Goal: Feedback & Contribution: Leave review/rating

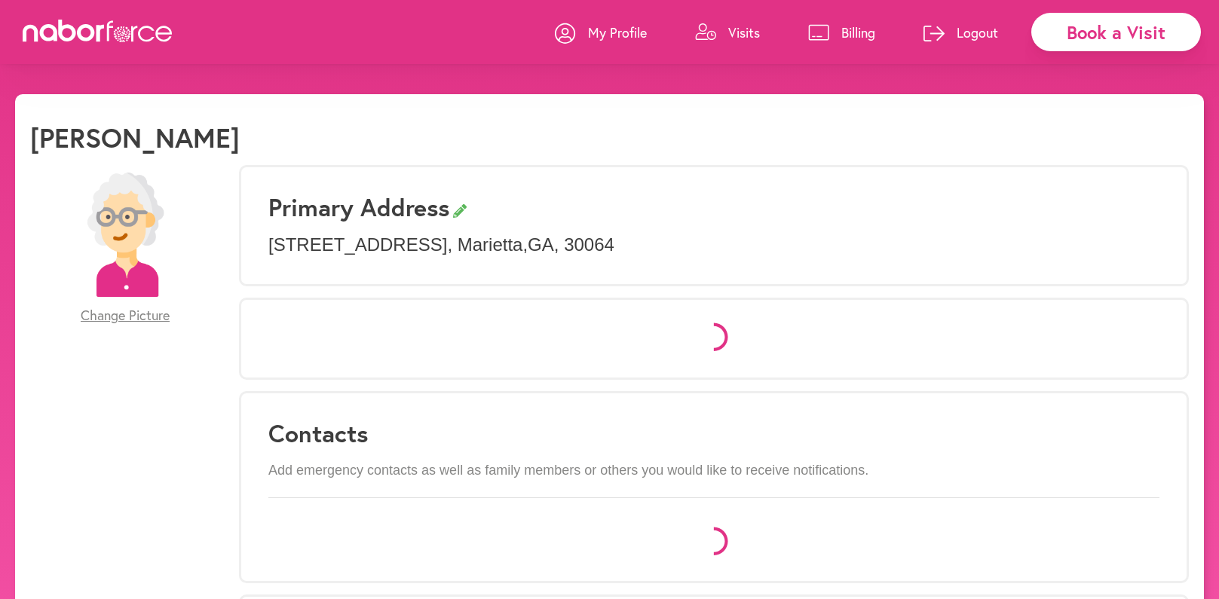
select select "*"
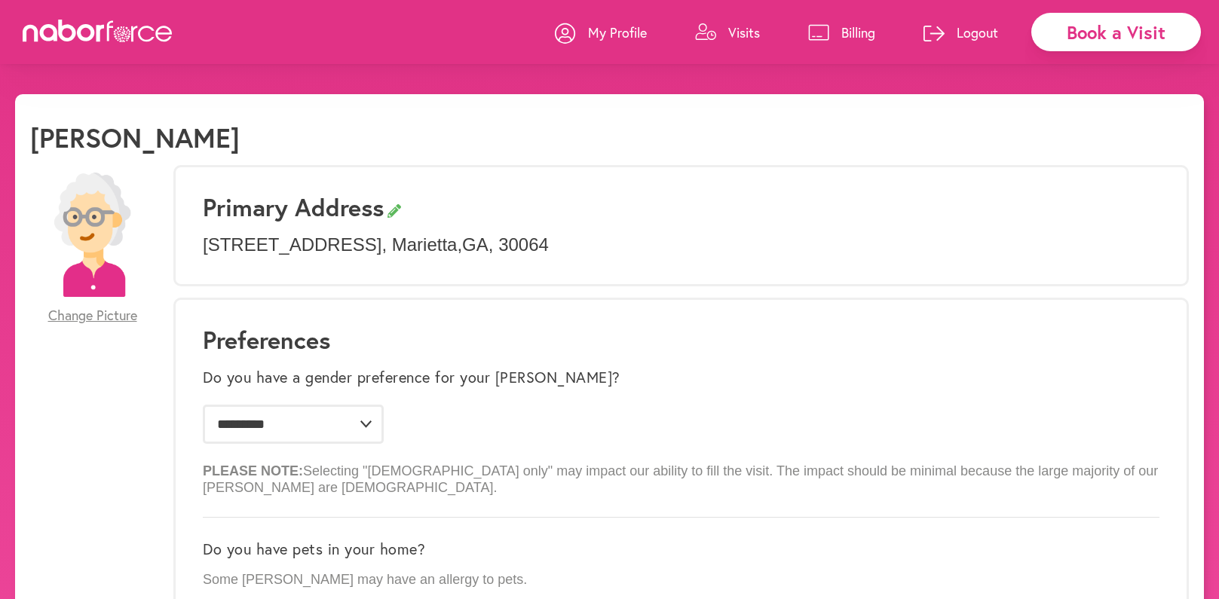
click at [753, 24] on p "Visits" at bounding box center [744, 32] width 32 height 18
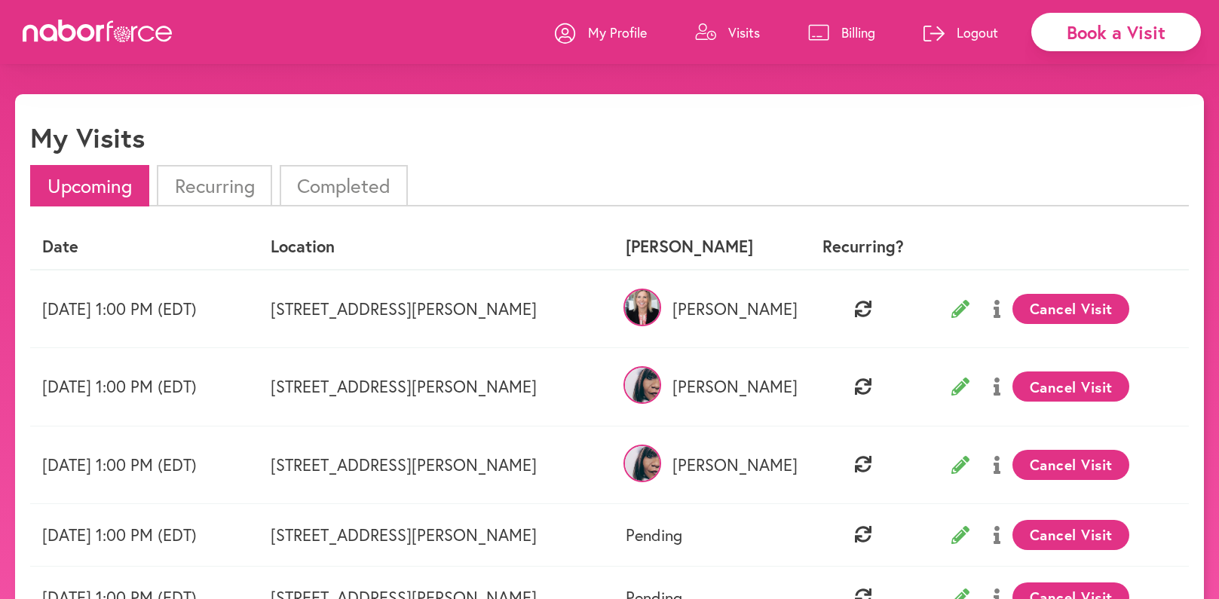
click at [344, 185] on li "Completed" at bounding box center [344, 185] width 128 height 41
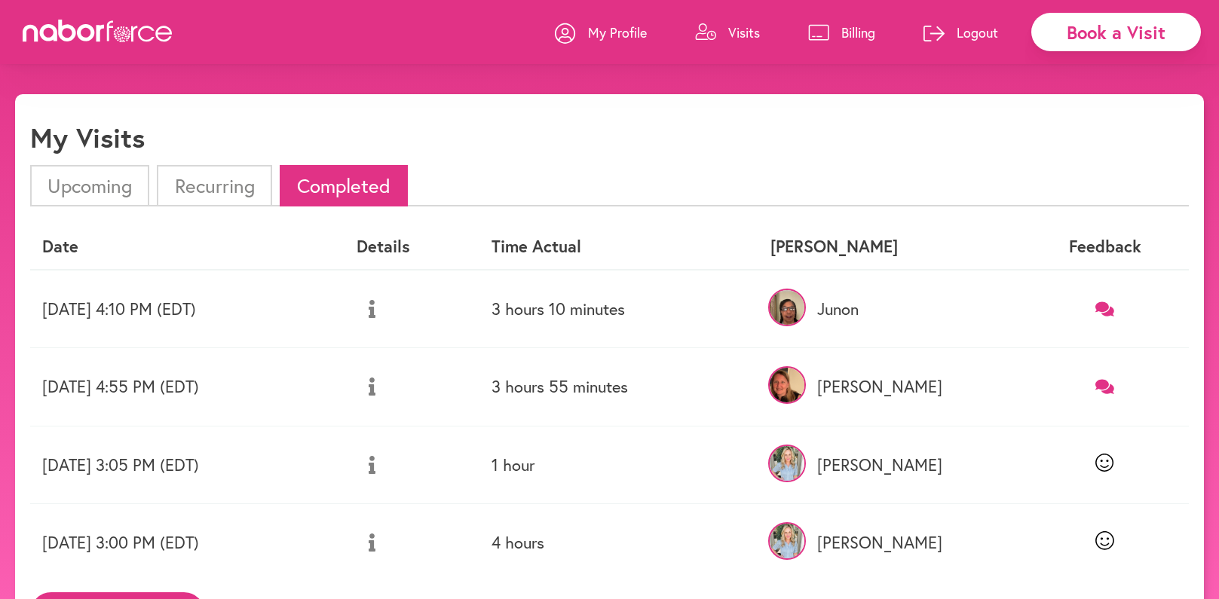
click at [1112, 304] on icon at bounding box center [1104, 309] width 19 height 14
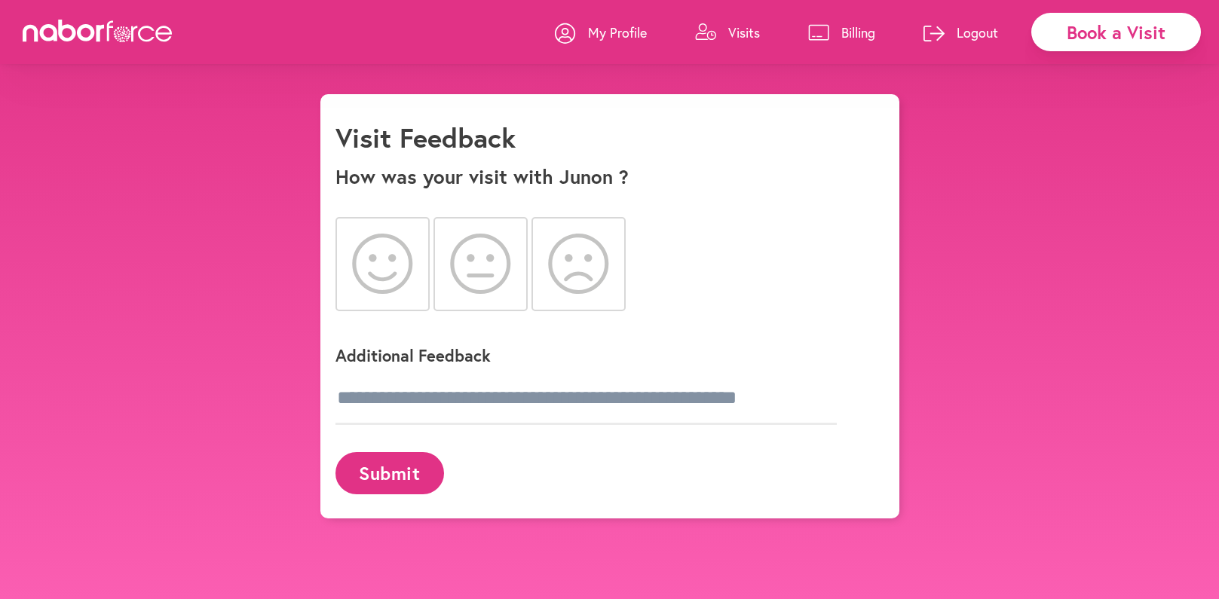
click at [391, 262] on icon at bounding box center [382, 264] width 60 height 60
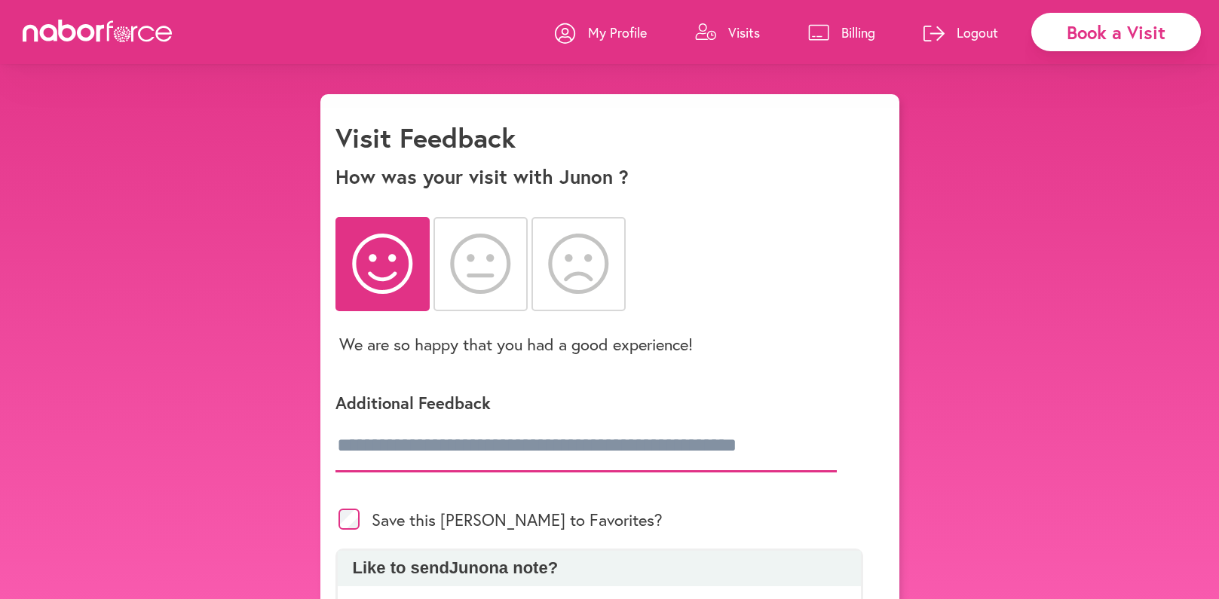
click at [406, 449] on input "text" at bounding box center [585, 446] width 501 height 53
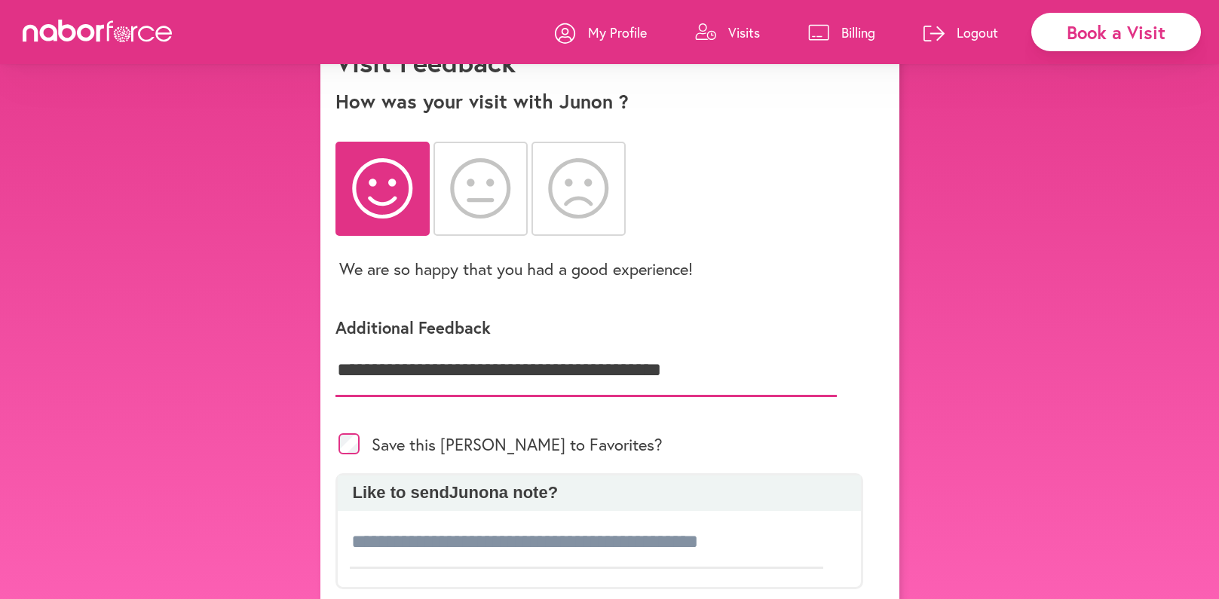
scroll to position [167, 0]
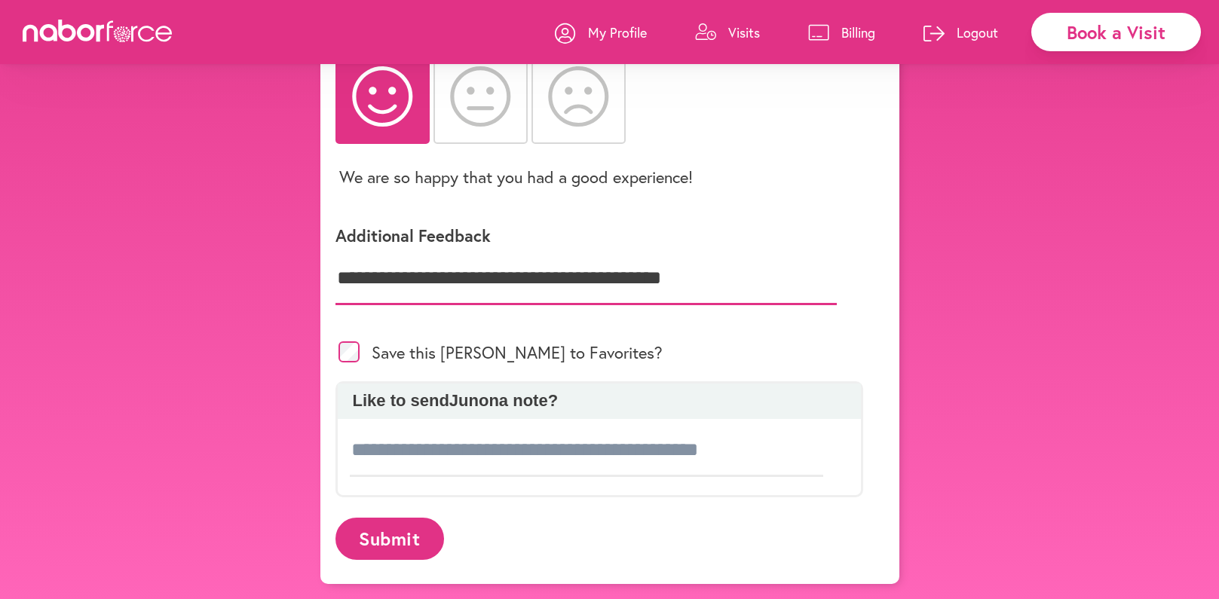
type input "**********"
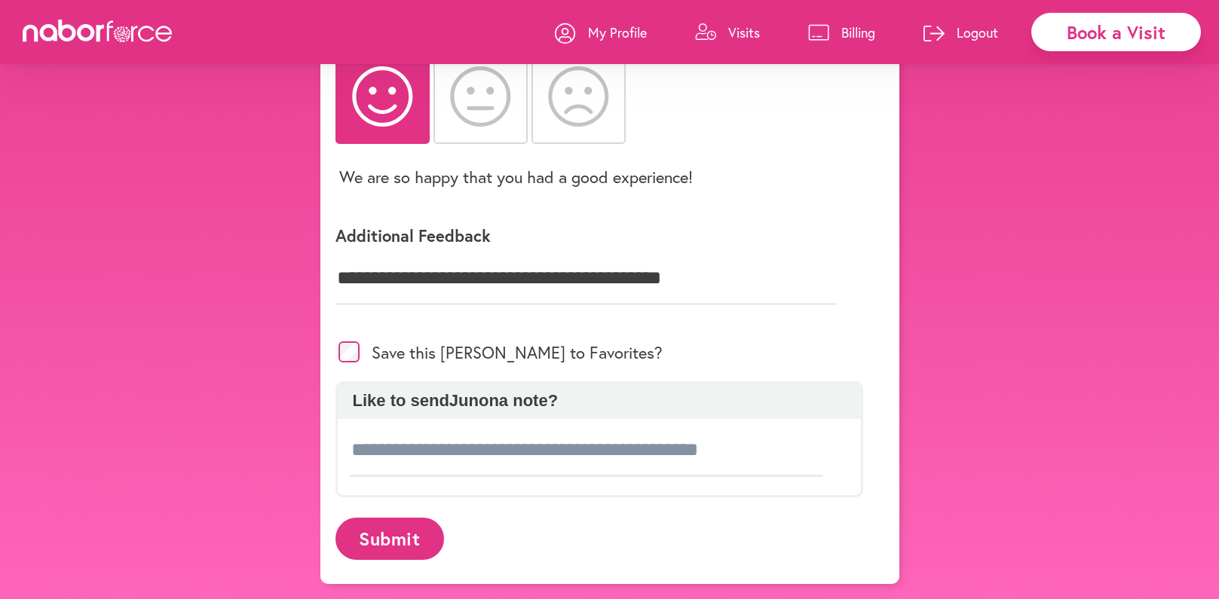
click at [399, 530] on button "Submit" at bounding box center [389, 538] width 109 height 41
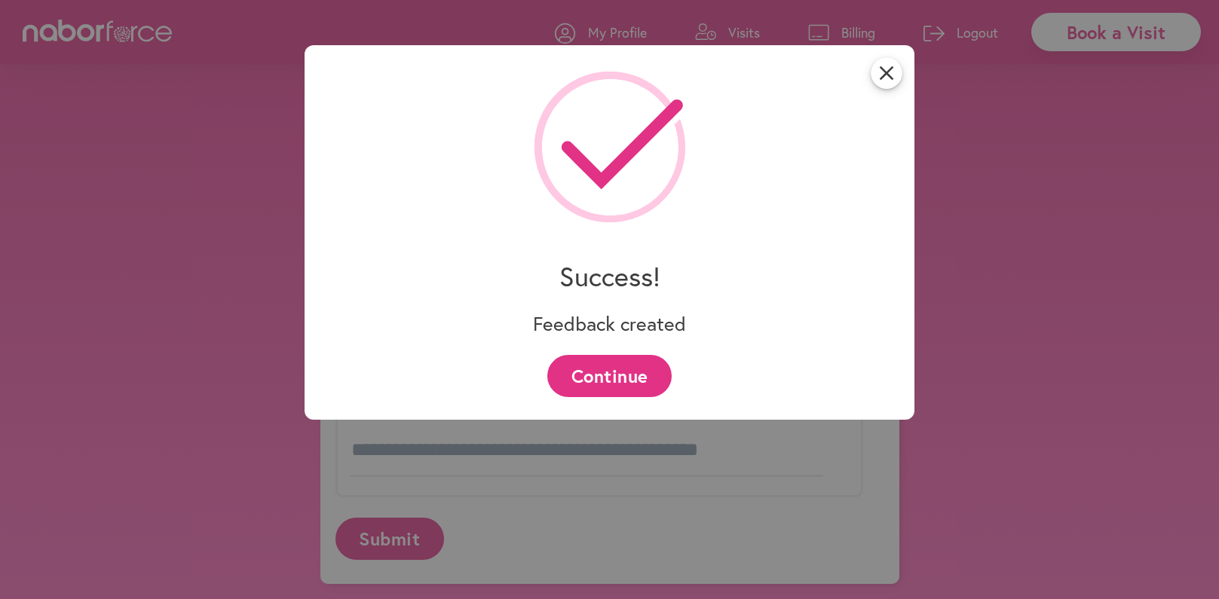
drag, startPoint x: 622, startPoint y: 354, endPoint x: 630, endPoint y: 364, distance: 12.8
click at [623, 357] on button "Continue" at bounding box center [609, 375] width 124 height 41
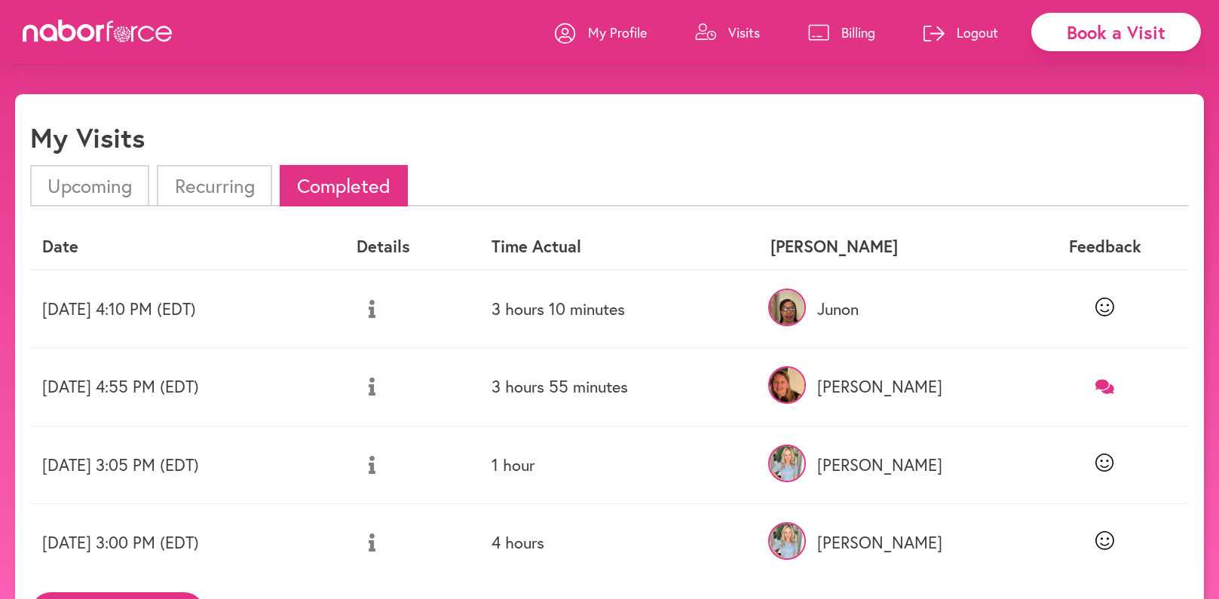
click at [199, 182] on li "Recurring" at bounding box center [214, 185] width 115 height 41
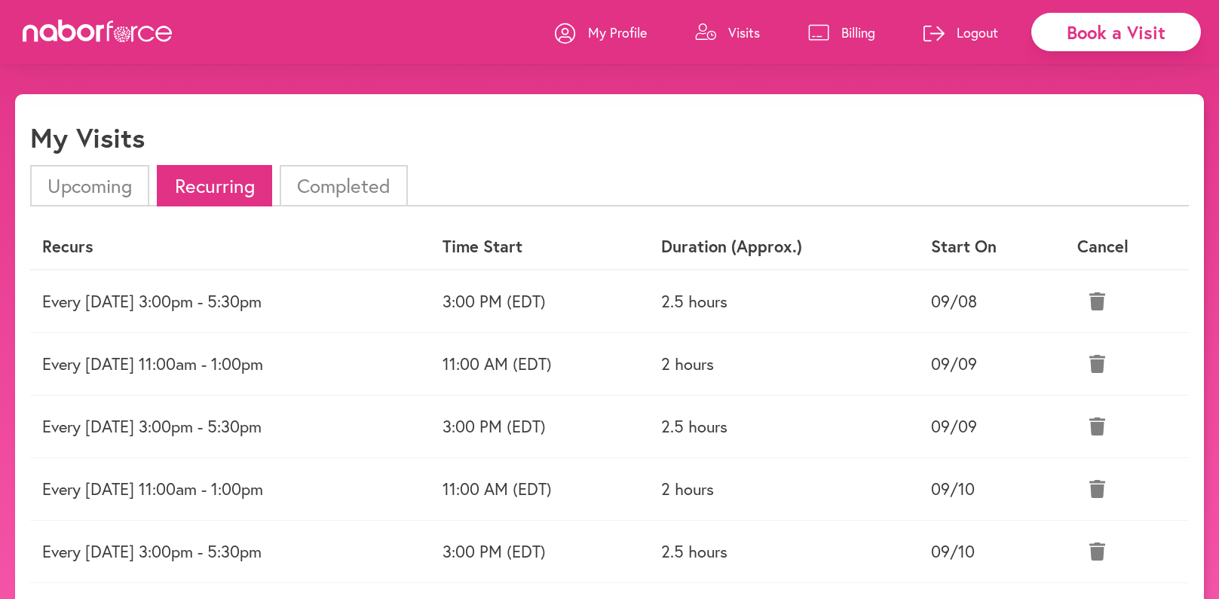
click at [87, 182] on li "Upcoming" at bounding box center [89, 185] width 119 height 41
